Goal: Task Accomplishment & Management: Manage account settings

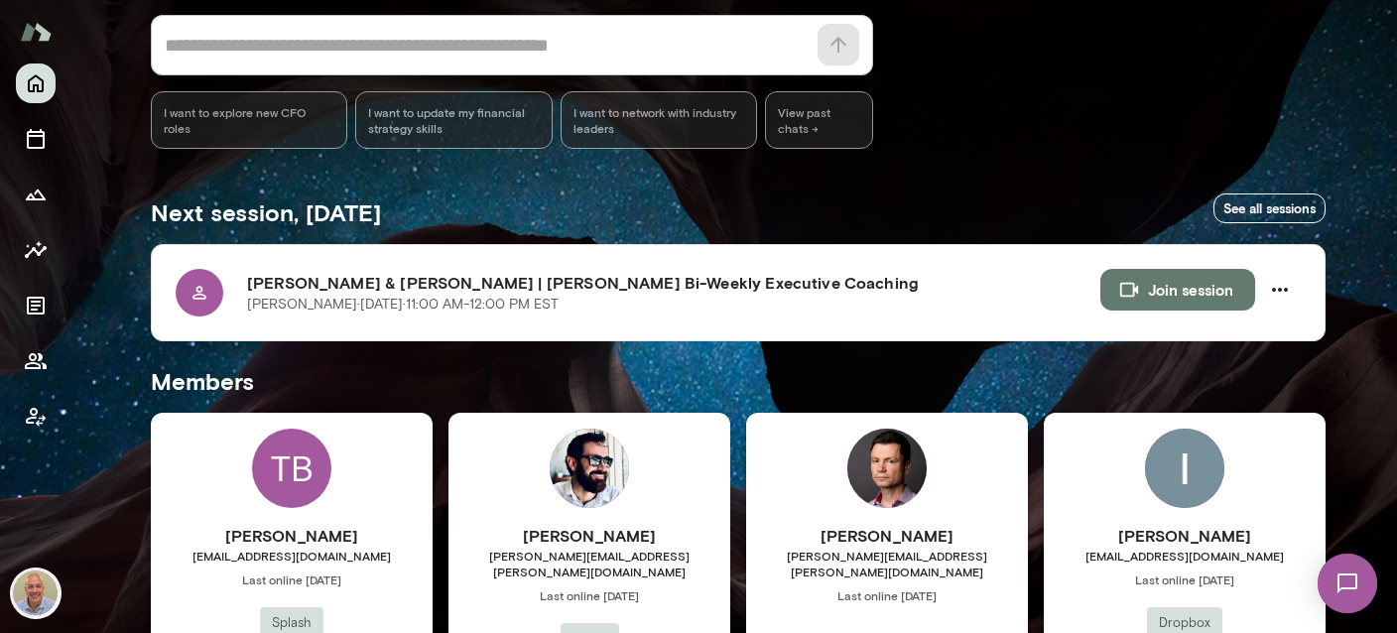
scroll to position [235, 0]
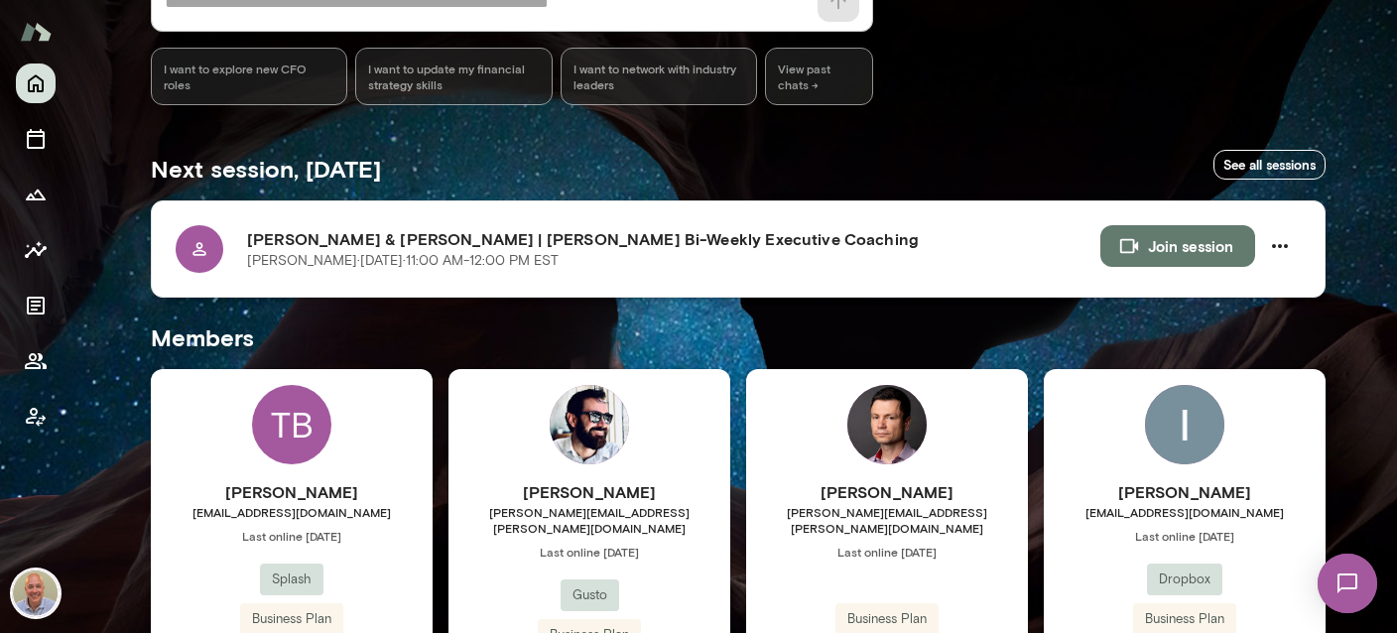
click at [640, 234] on h6 "Zachary Chesson & Marc Friedman | Mento Bi-Weekly Executive Coaching" at bounding box center [673, 239] width 853 height 24
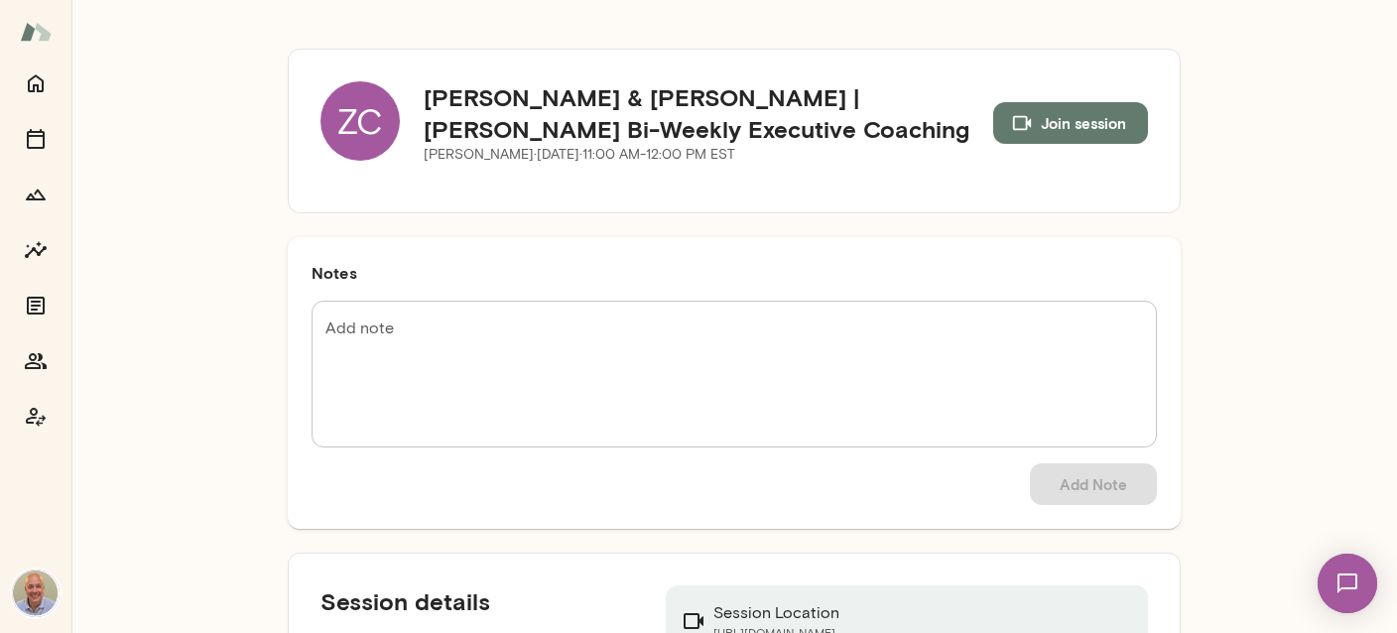
scroll to position [117, 0]
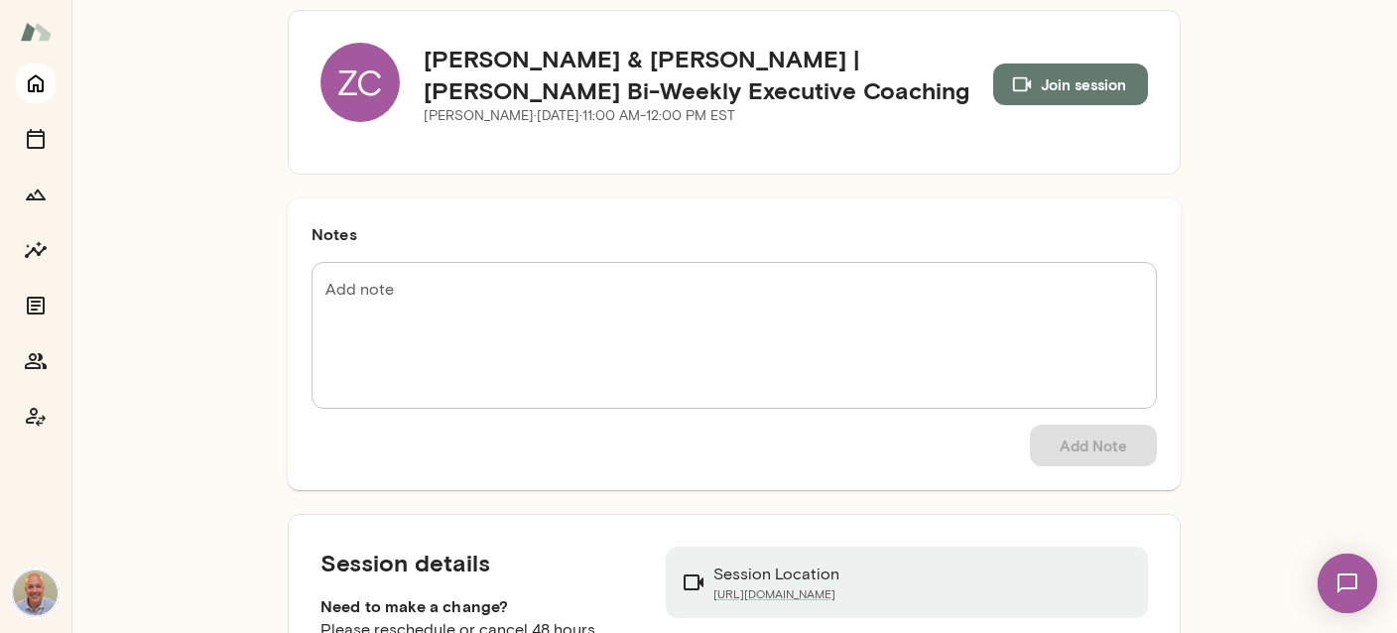
click at [28, 78] on icon "Home" at bounding box center [36, 83] width 24 height 24
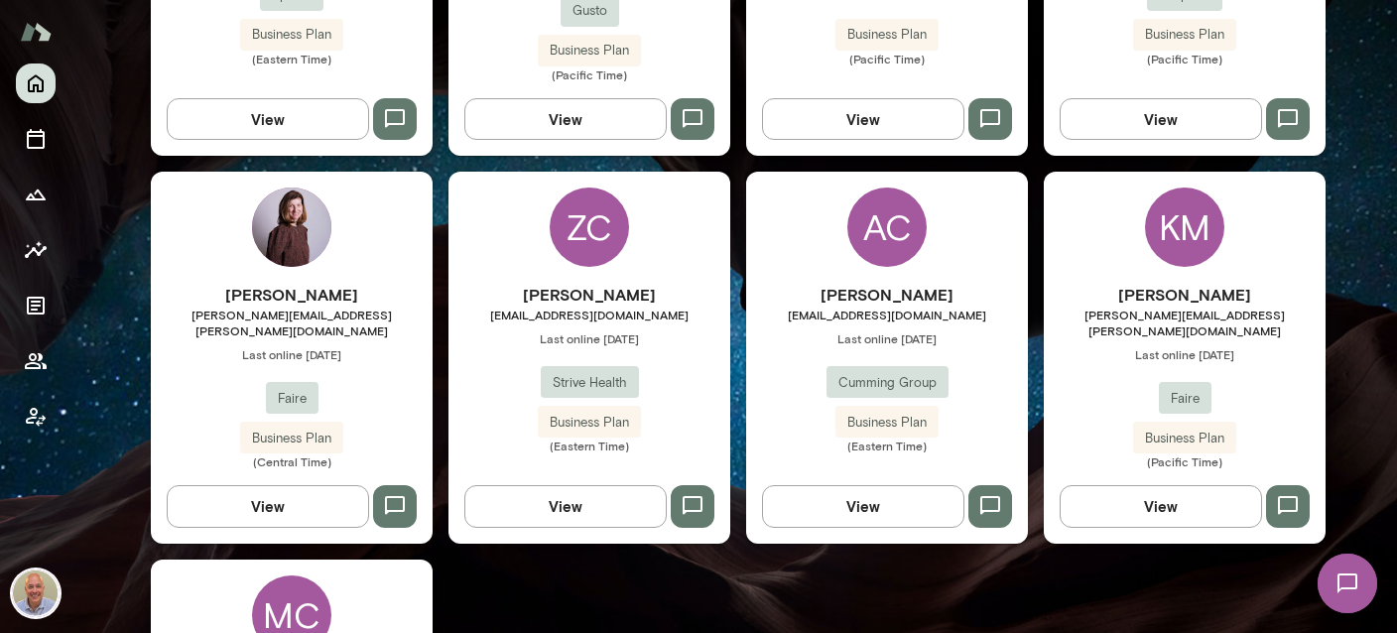
scroll to position [825, 0]
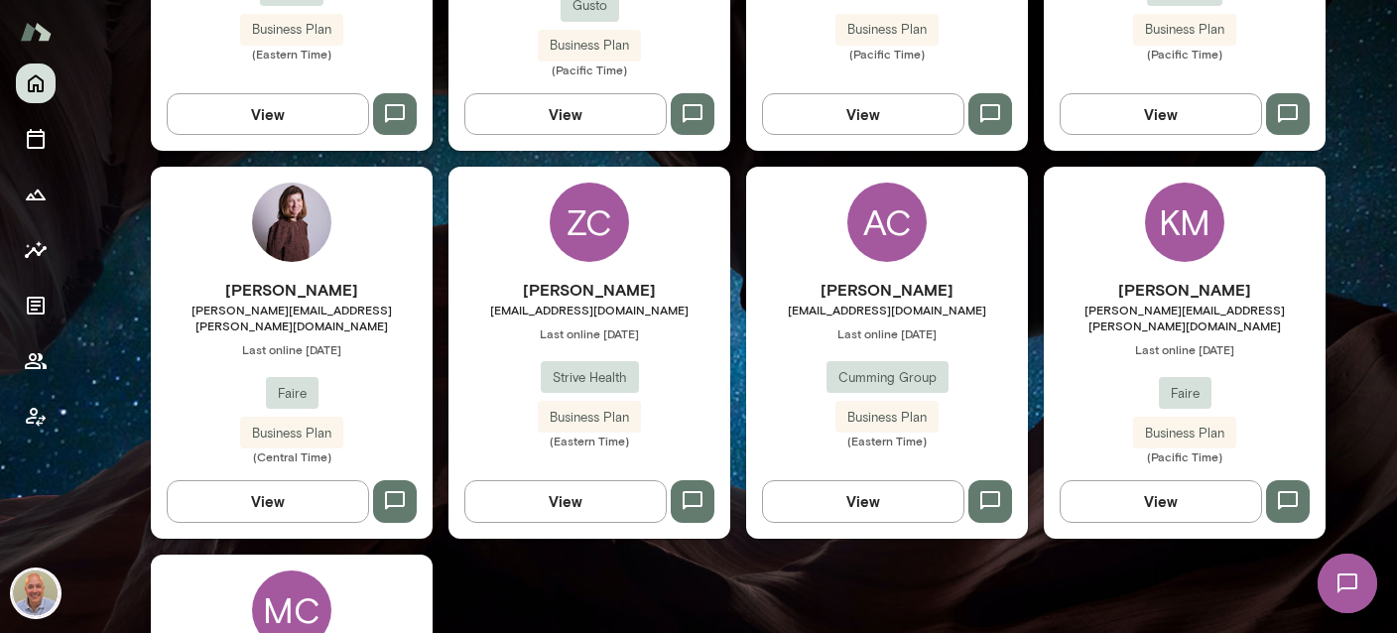
click at [642, 256] on div "ZC Zachary Chesson zchesson@strivehealth.com Last online August 22 Strive Healt…" at bounding box center [589, 352] width 282 height 371
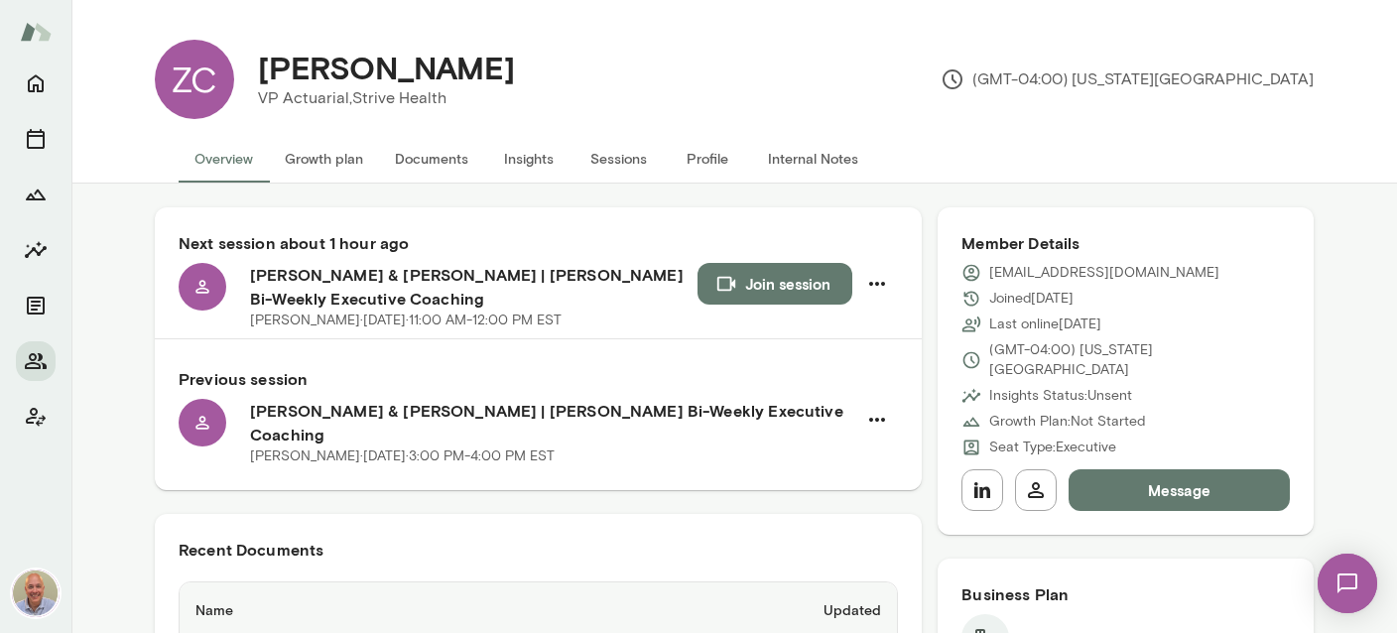
click at [823, 153] on button "Internal Notes" at bounding box center [813, 159] width 122 height 48
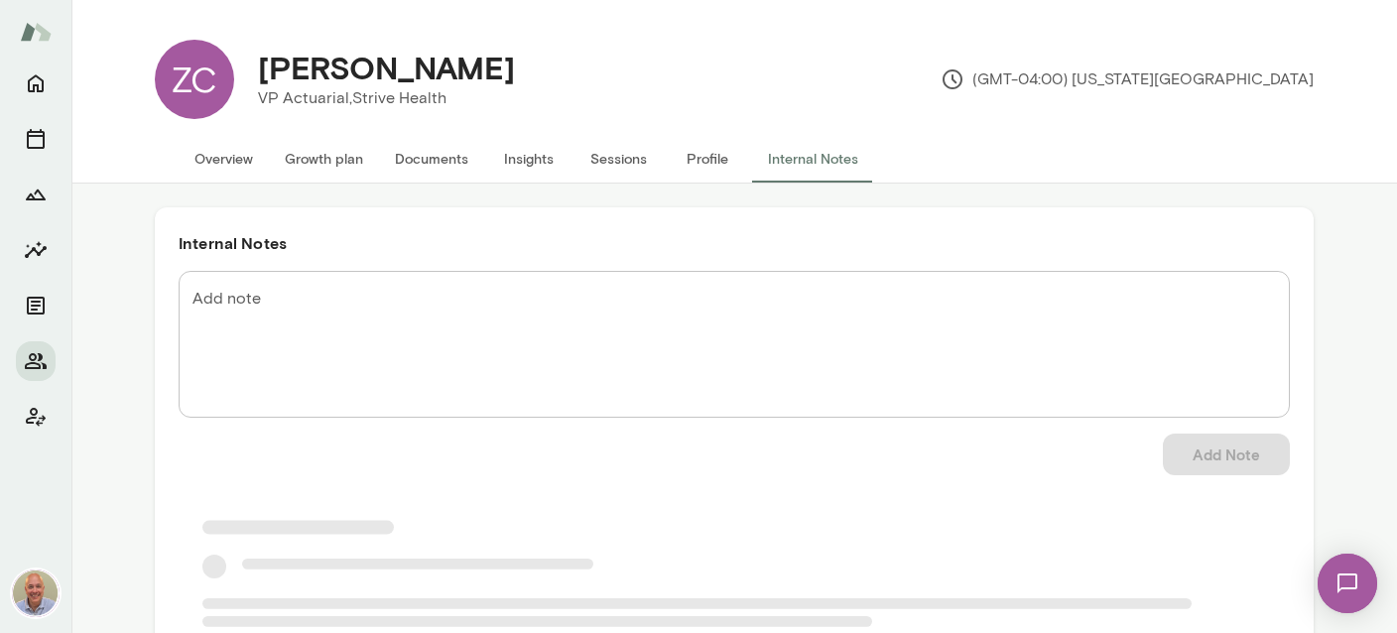
click at [573, 300] on textarea "Add note" at bounding box center [733, 345] width 1083 height 114
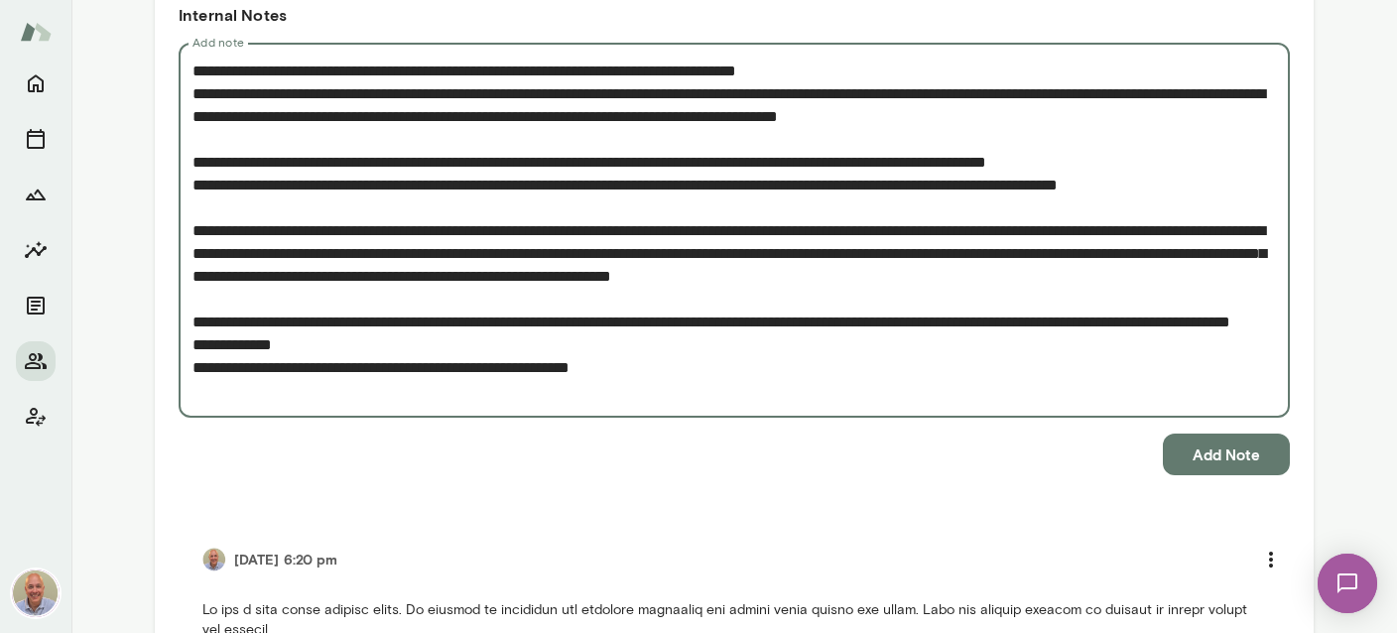
scroll to position [235, 0]
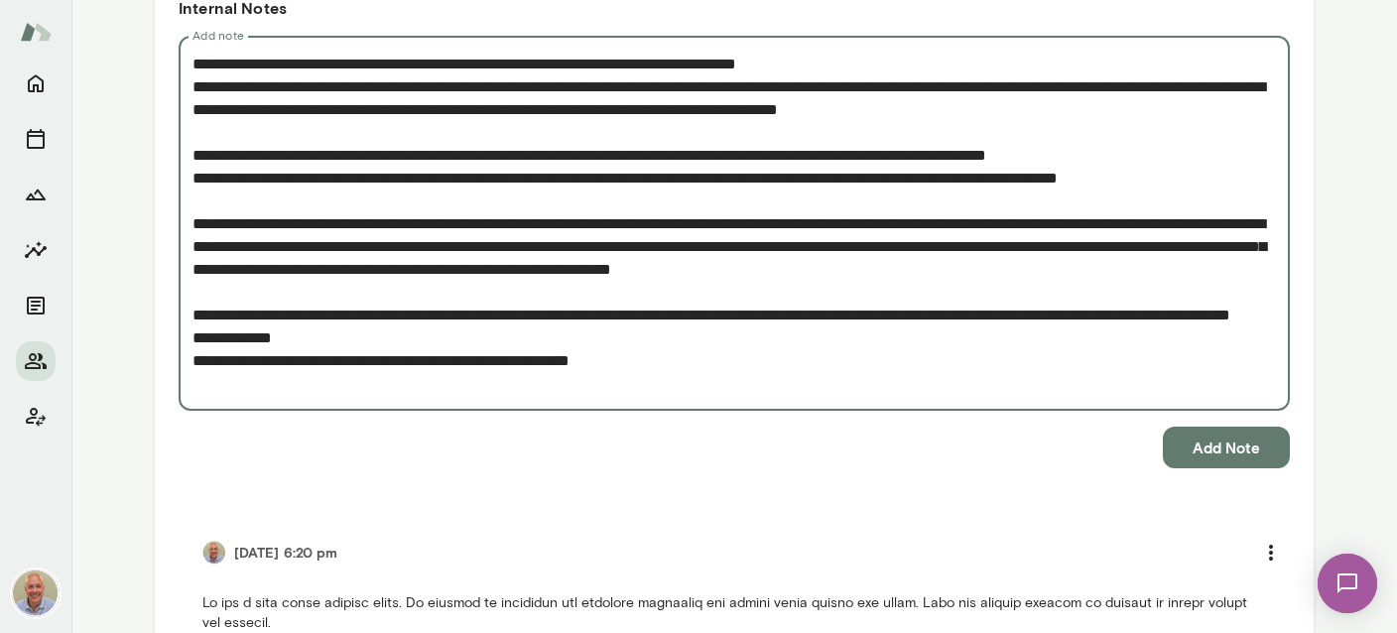
type textarea "**********"
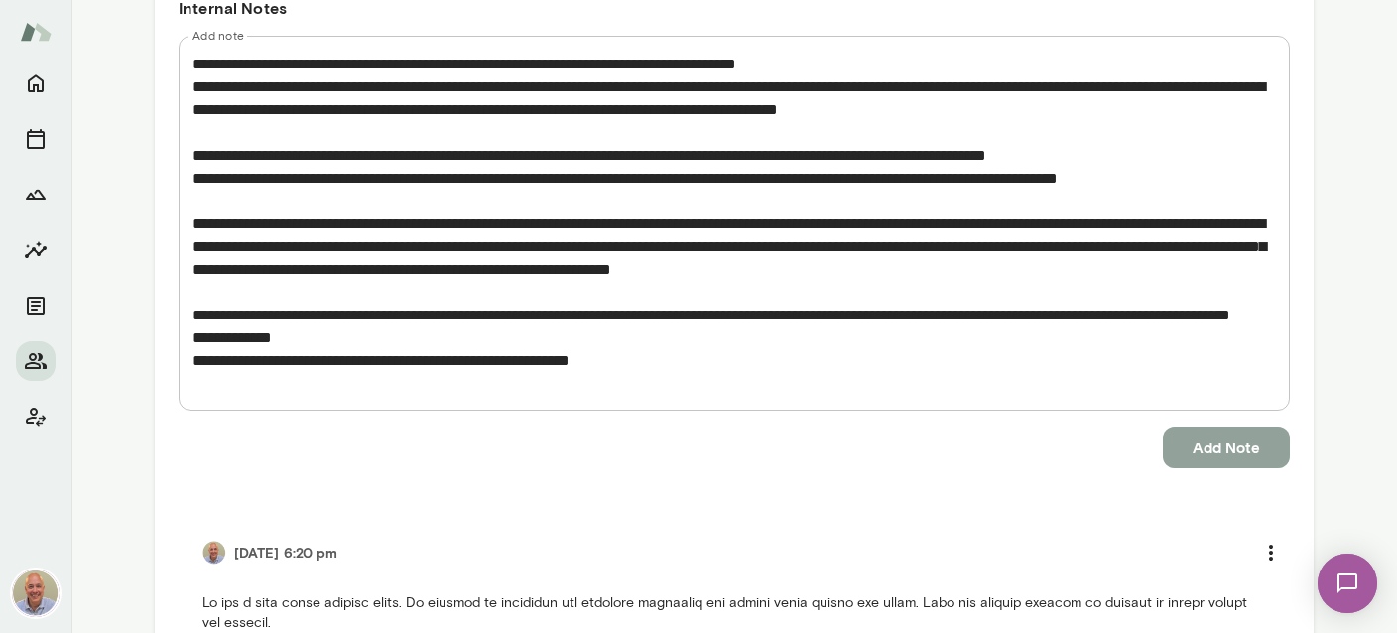
click at [1245, 451] on button "Add Note" at bounding box center [1226, 448] width 127 height 42
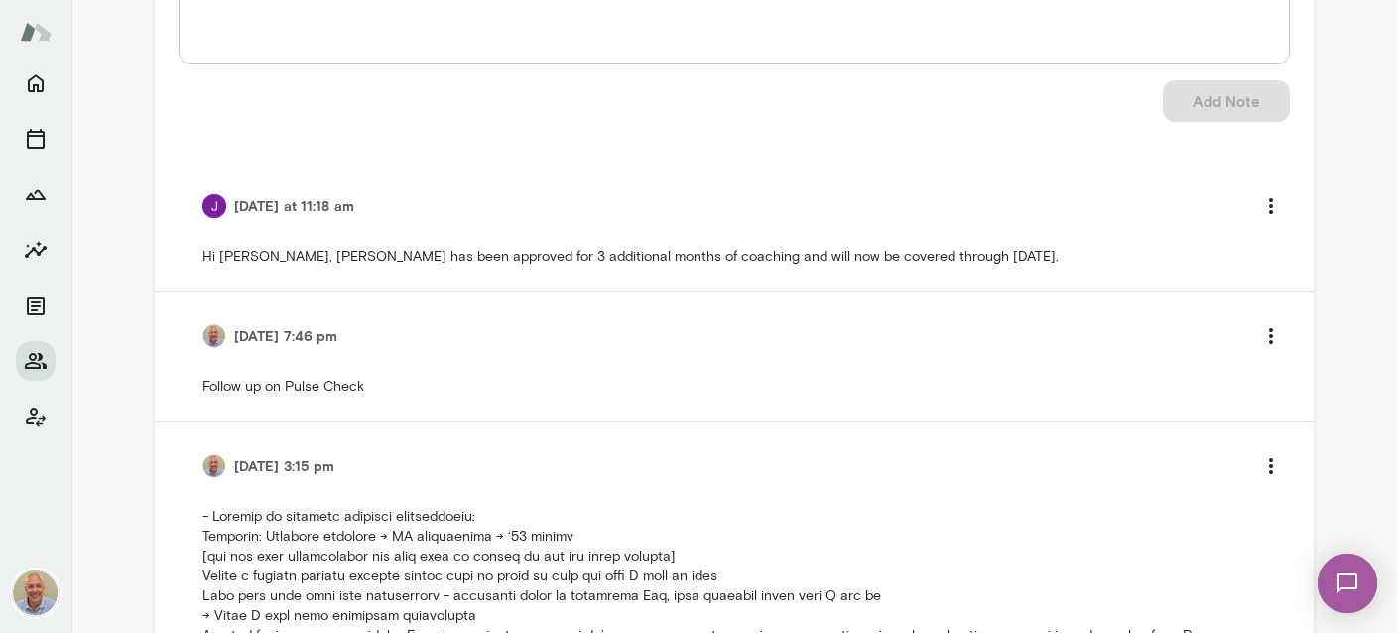
scroll to position [235, 0]
